Goal: Navigation & Orientation: Go to known website

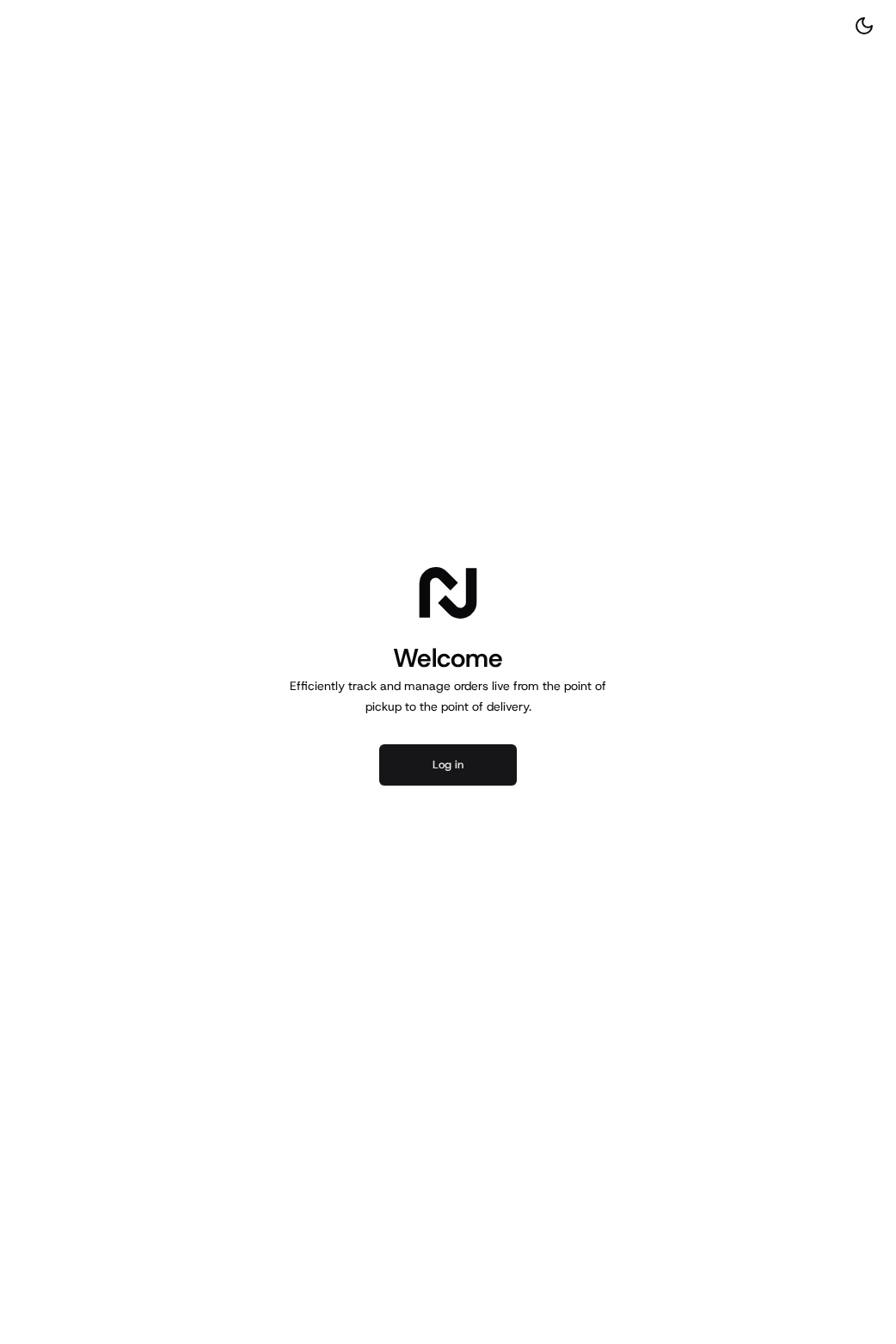
click at [455, 765] on button "Log in" at bounding box center [448, 764] width 138 height 41
